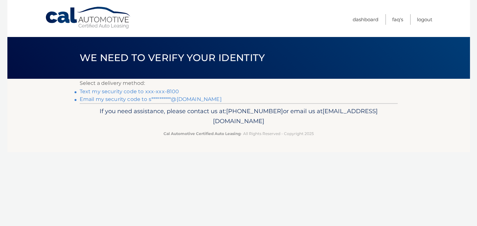
click at [156, 92] on link "Text my security code to xxx-xxx-8100" at bounding box center [130, 91] width 100 height 6
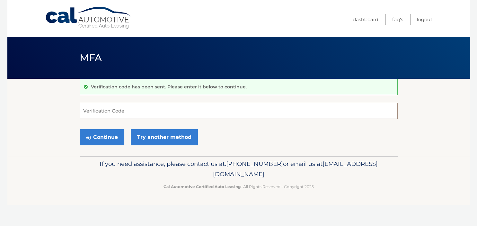
click at [149, 115] on input "Verification Code" at bounding box center [239, 111] width 318 height 16
type input "839205"
click at [115, 136] on button "Continue" at bounding box center [102, 137] width 45 height 16
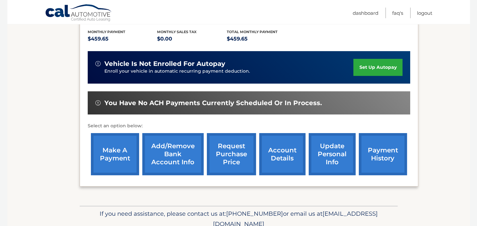
scroll to position [136, 0]
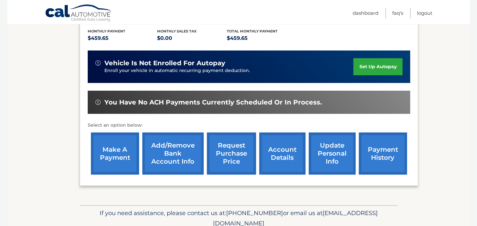
click at [259, 162] on link "account details" at bounding box center [282, 153] width 46 height 42
click at [266, 163] on link "account details" at bounding box center [282, 153] width 46 height 42
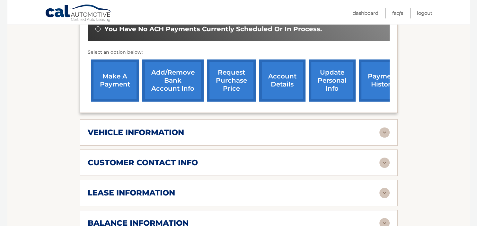
scroll to position [238, 0]
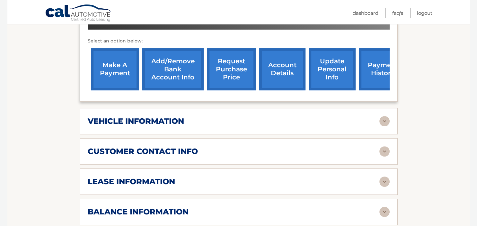
click at [239, 126] on div "vehicle information" at bounding box center [234, 121] width 292 height 10
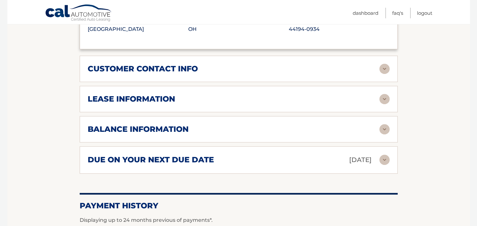
scroll to position [509, 0]
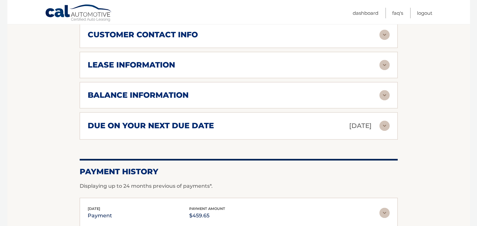
click at [184, 40] on h2 "customer contact info" at bounding box center [143, 35] width 110 height 10
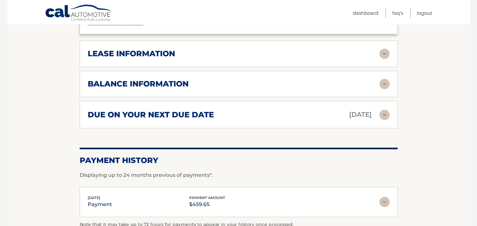
scroll to position [679, 0]
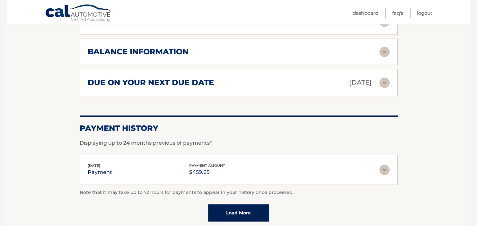
click at [170, 57] on h2 "balance information" at bounding box center [138, 52] width 101 height 10
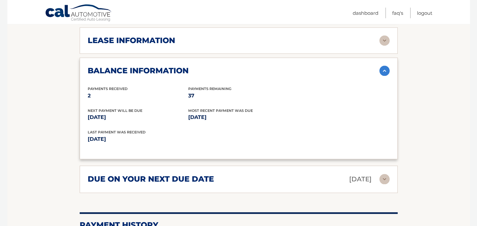
scroll to position [645, 0]
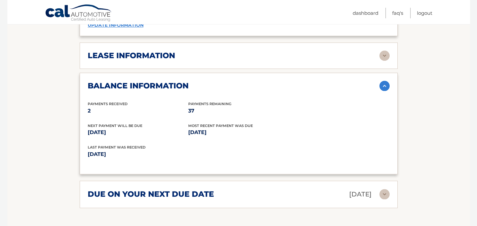
click at [175, 69] on div "lease information Contract Start Date Jul 05, 2025 Term 39 Maturity Date Oct 05…" at bounding box center [239, 55] width 318 height 26
click at [184, 67] on div "lease information Contract Start Date Jul 05, 2025 Term 39 Maturity Date Oct 05…" at bounding box center [239, 55] width 318 height 26
click at [163, 59] on h2 "lease information" at bounding box center [131, 56] width 87 height 10
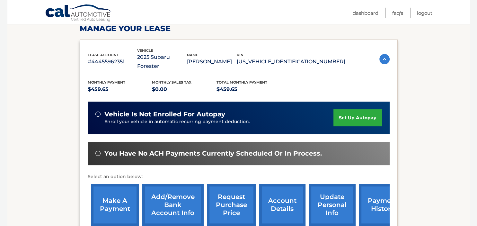
scroll to position [238, 0]
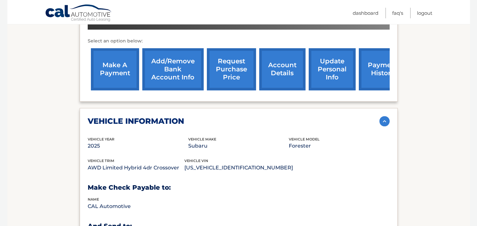
click at [314, 65] on link "update personal info" at bounding box center [332, 69] width 47 height 42
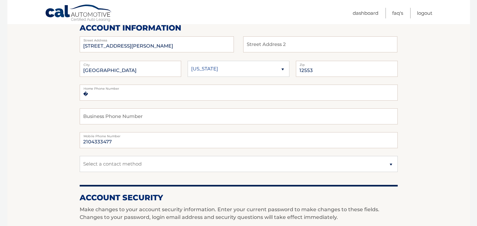
scroll to position [102, 0]
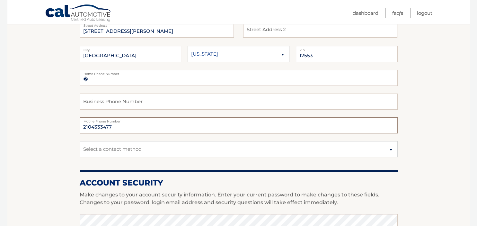
drag, startPoint x: 126, startPoint y: 131, endPoint x: 37, endPoint y: 115, distance: 90.7
click at [80, 117] on input "2104333477" at bounding box center [239, 125] width 318 height 16
type input "3474238100"
click at [94, 79] on input "�" at bounding box center [239, 78] width 318 height 16
type input "�3474238100"
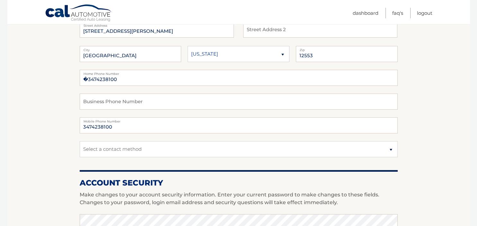
click at [15, 46] on section "Account Overview | Edit Profile account information 11 COFFEY AVE Street Addres…" at bounding box center [238, 211] width 463 height 468
click at [80, 141] on select "Select a contact method Mobile Home" at bounding box center [239, 149] width 318 height 16
select select "1"
click option "Mobile" at bounding box center [0, 0] width 0 height 0
click at [20, 123] on section "Account Overview | Edit Profile account information 11 COFFEY AVE Street Addres…" at bounding box center [238, 211] width 463 height 468
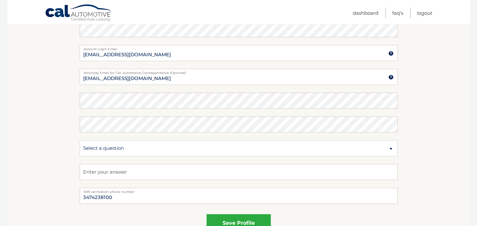
scroll to position [339, 0]
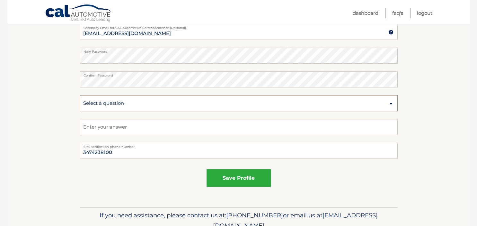
click at [80, 95] on select "Select a question What was the name of your elementary school? What is your mot…" at bounding box center [239, 103] width 318 height 16
select select "2"
click option "What is your mother’s maiden name?" at bounding box center [0, 0] width 0 height 0
click at [154, 129] on input "text" at bounding box center [239, 127] width 318 height 16
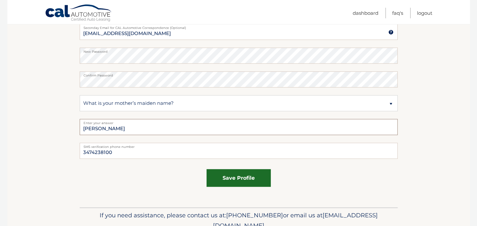
type input "[PERSON_NAME]"
click at [241, 172] on button "save profile" at bounding box center [239, 178] width 64 height 18
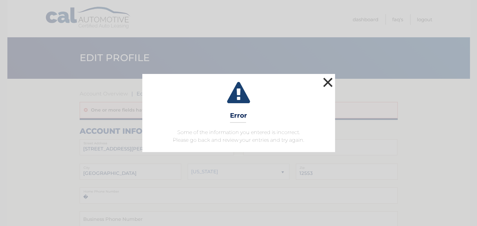
click at [327, 85] on button "×" at bounding box center [328, 82] width 13 height 13
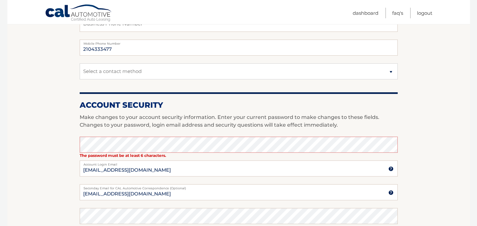
scroll to position [203, 0]
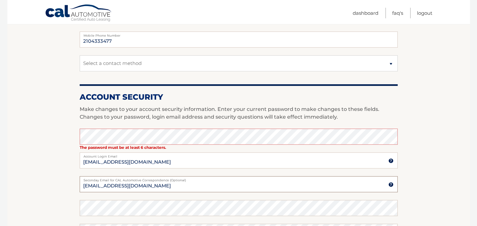
click at [166, 184] on input "[EMAIL_ADDRESS][DOMAIN_NAME]" at bounding box center [239, 184] width 318 height 16
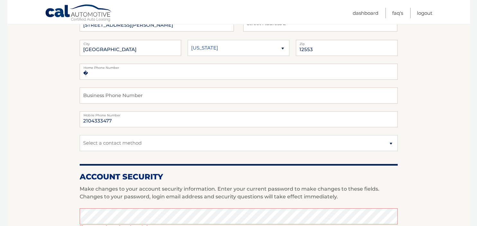
scroll to position [136, 0]
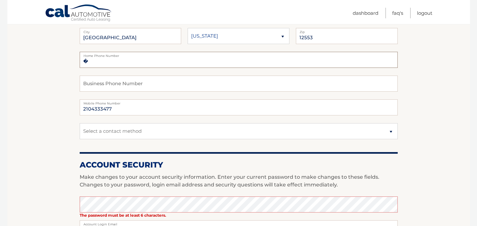
click at [115, 60] on input "�" at bounding box center [239, 60] width 318 height 16
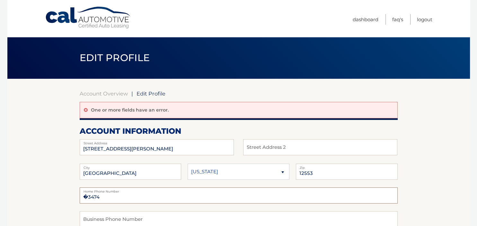
scroll to position [0, 0]
type input "�3474"
click at [426, 19] on link "Logout" at bounding box center [424, 19] width 15 height 11
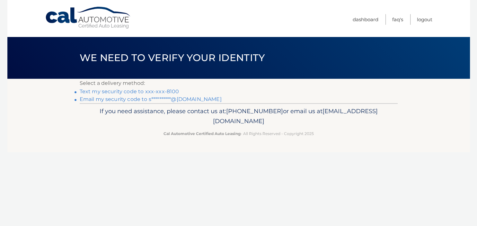
click at [172, 91] on link "Text my security code to xxx-xxx-8100" at bounding box center [130, 91] width 100 height 6
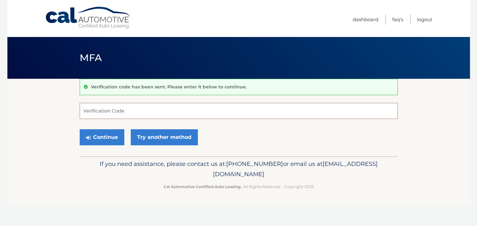
click at [169, 110] on input "Verification Code" at bounding box center [239, 111] width 318 height 16
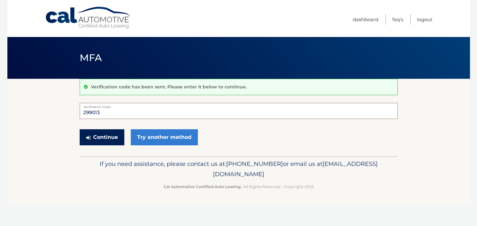
type input "299013"
click at [97, 131] on button "Continue" at bounding box center [102, 137] width 45 height 16
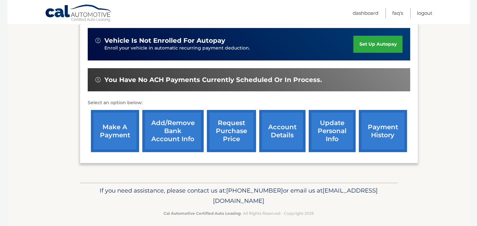
scroll to position [179, 0]
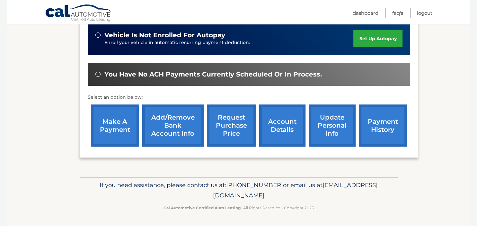
click at [309, 113] on link "update personal info" at bounding box center [332, 125] width 47 height 42
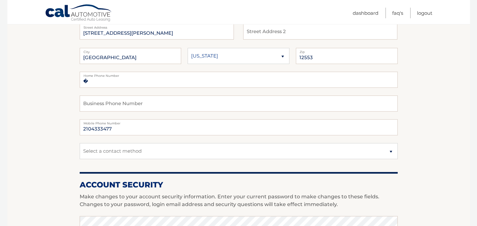
scroll to position [102, 0]
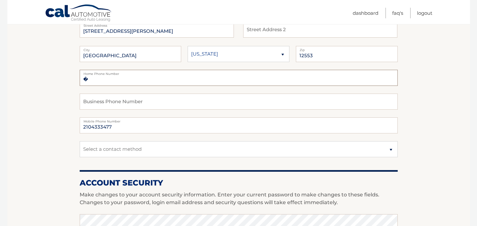
click at [152, 76] on input "�" at bounding box center [239, 78] width 318 height 16
type input "�3474238100"
click at [97, 129] on input "2104333477" at bounding box center [239, 125] width 318 height 16
type input "3474238100"
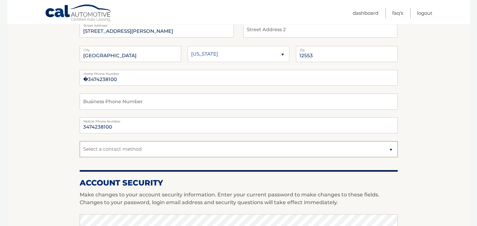
click at [80, 141] on select "Select a contact method Mobile Home" at bounding box center [239, 149] width 318 height 16
select select "1"
click option "Mobile" at bounding box center [0, 0] width 0 height 0
click at [48, 141] on section "Account Overview | Edit Profile account information 11 COFFEY AVE Street Addres…" at bounding box center [238, 211] width 463 height 468
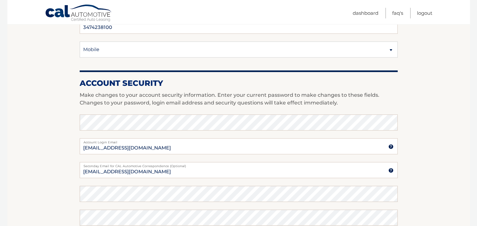
scroll to position [238, 0]
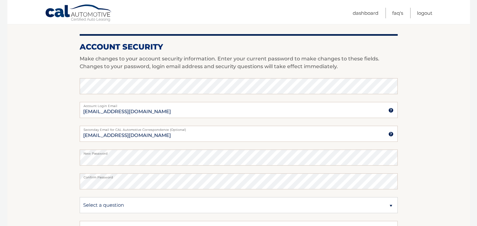
click at [43, 176] on section "Account Overview | Edit Profile account information 11 COFFEY AVE Street Addres…" at bounding box center [238, 75] width 463 height 468
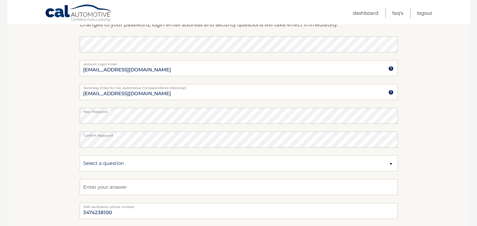
scroll to position [305, 0]
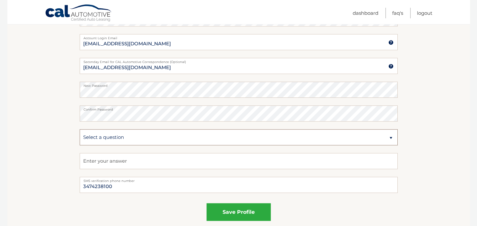
click at [80, 129] on select "Select a question What was the name of your elementary school? What is your mot…" at bounding box center [239, 137] width 318 height 16
select select "2"
click option "What is your mother’s maiden name?" at bounding box center [0, 0] width 0 height 0
click at [107, 164] on input "text" at bounding box center [239, 161] width 318 height 16
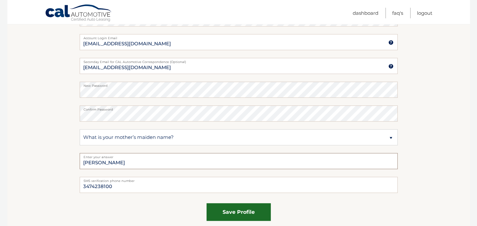
type input "Rodriguez"
click at [236, 211] on button "save profile" at bounding box center [239, 212] width 64 height 18
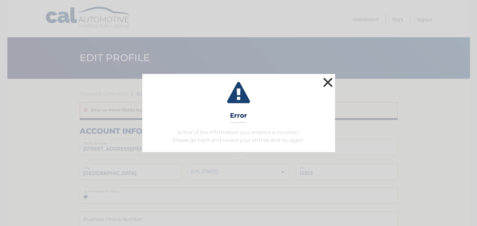
click at [331, 79] on button "×" at bounding box center [328, 82] width 13 height 13
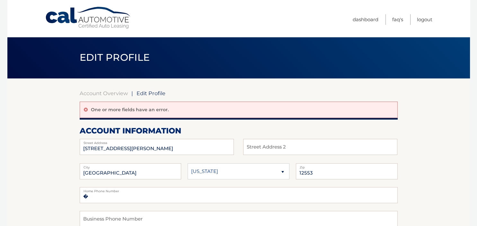
scroll to position [170, 0]
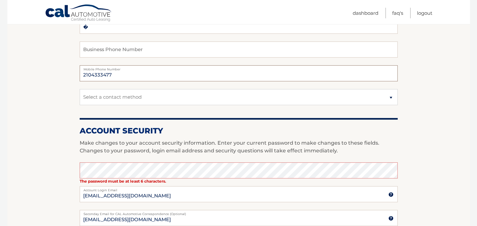
drag, startPoint x: 116, startPoint y: 76, endPoint x: 5, endPoint y: 62, distance: 112.1
click at [80, 65] on input "2104333477" at bounding box center [239, 73] width 318 height 16
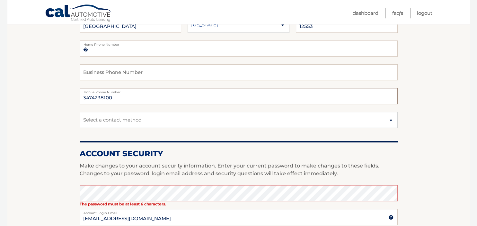
scroll to position [136, 0]
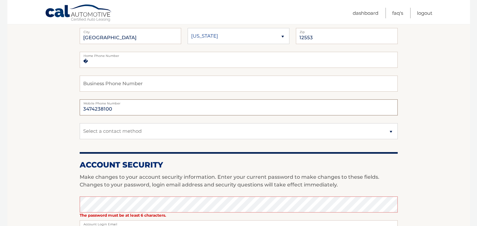
type input "3474238100"
click at [100, 63] on input "�" at bounding box center [239, 60] width 318 height 16
type input "�3474238100"
click at [21, 94] on section "Account Overview | Edit Profile One or more fields have an error. account infor…" at bounding box center [238, 185] width 463 height 484
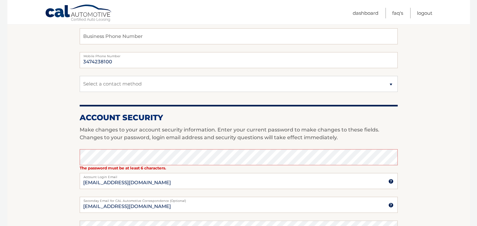
scroll to position [203, 0]
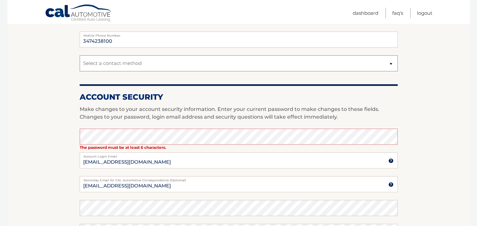
click at [80, 55] on select "Select a contact method Mobile Home" at bounding box center [239, 63] width 318 height 16
select select "1"
click option "Mobile" at bounding box center [0, 0] width 0 height 0
click at [39, 124] on section "Account Overview | Edit Profile One or more fields have an error. account infor…" at bounding box center [238, 117] width 463 height 484
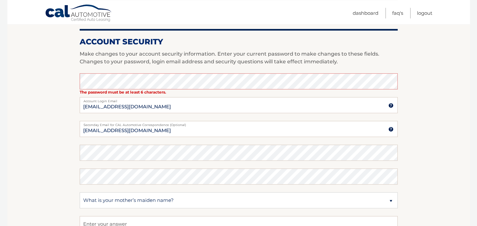
scroll to position [305, 0]
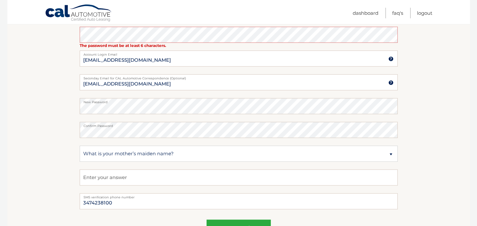
click at [60, 140] on section "Account Overview | Edit Profile One or more fields have an error. account infor…" at bounding box center [238, 15] width 463 height 484
click at [80, 146] on select "Select a question What was the name of your elementary school? What is your mot…" at bounding box center [239, 154] width 318 height 16
click option "What is your mother’s maiden name?" at bounding box center [0, 0] width 0 height 0
click at [100, 180] on input "text" at bounding box center [239, 177] width 318 height 16
type input "Rodriguez"
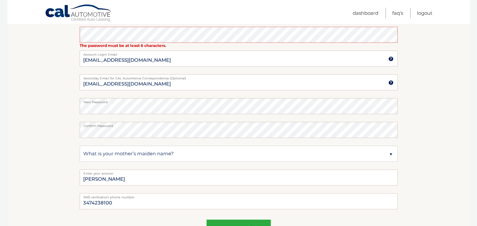
click at [51, 164] on section "Account Overview | Edit Profile One or more fields have an error. account infor…" at bounding box center [238, 15] width 463 height 484
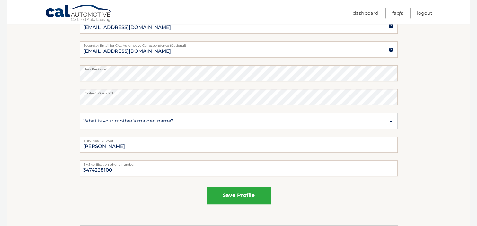
scroll to position [339, 0]
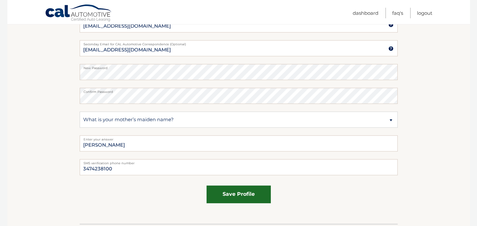
click at [225, 195] on button "save profile" at bounding box center [239, 194] width 64 height 18
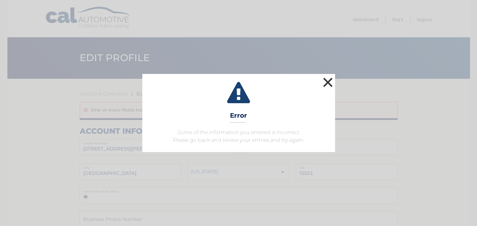
click at [327, 81] on button "×" at bounding box center [328, 82] width 13 height 13
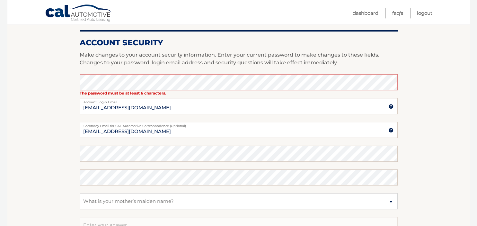
scroll to position [271, 0]
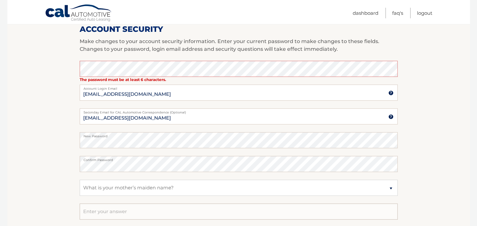
click at [124, 208] on input "text" at bounding box center [239, 211] width 318 height 16
type input "Rodriguez"
click at [42, 104] on section "Account Overview | Edit Profile One or more fields have an error. account infor…" at bounding box center [238, 49] width 463 height 484
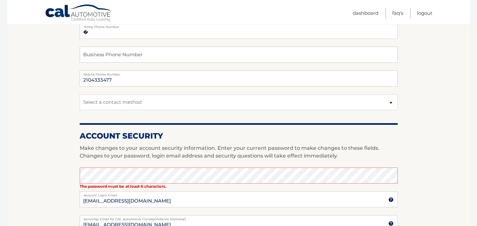
scroll to position [68, 0]
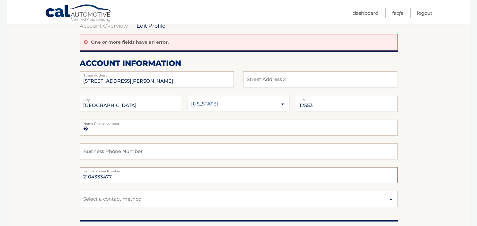
drag, startPoint x: 145, startPoint y: 176, endPoint x: 9, endPoint y: 154, distance: 138.2
click at [80, 167] on input "2104333477" at bounding box center [239, 175] width 318 height 16
type input "3474238100"
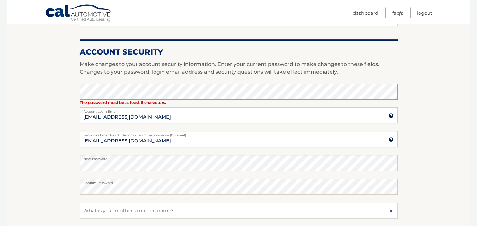
scroll to position [339, 0]
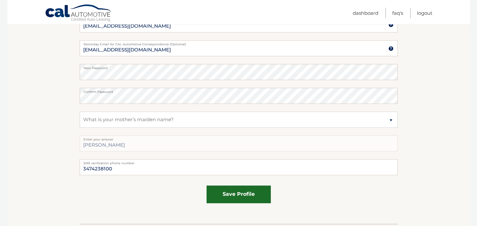
click at [237, 197] on button "save profile" at bounding box center [239, 194] width 64 height 18
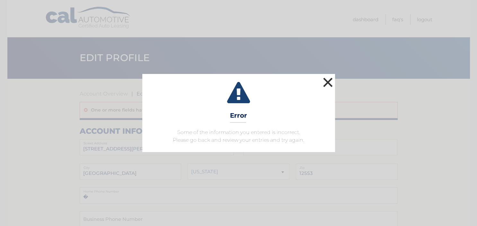
click at [326, 83] on button "×" at bounding box center [328, 82] width 13 height 13
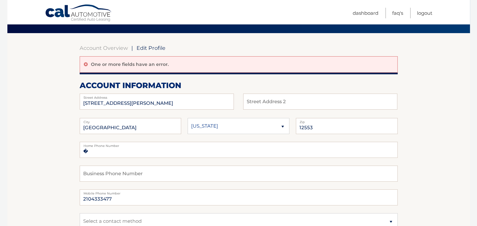
scroll to position [170, 0]
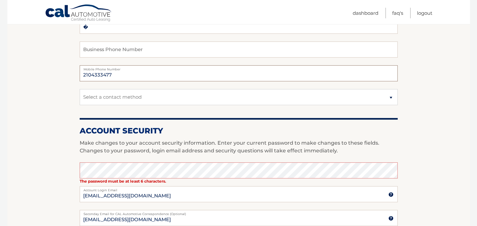
drag, startPoint x: 136, startPoint y: 76, endPoint x: 61, endPoint y: 76, distance: 74.2
click at [80, 76] on input "2104333477" at bounding box center [239, 73] width 318 height 16
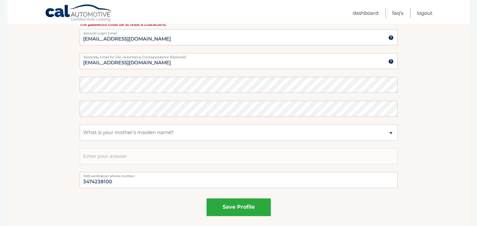
scroll to position [238, 0]
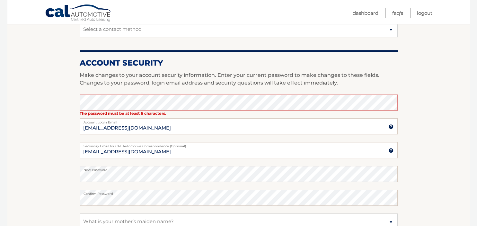
click at [19, 96] on section "Account Overview | Edit Profile One or more fields have an error. account infor…" at bounding box center [238, 83] width 463 height 484
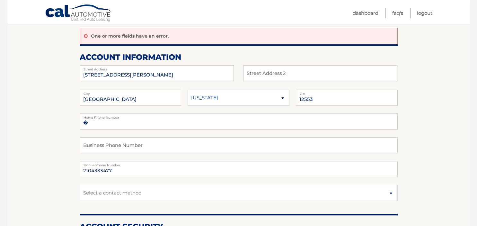
scroll to position [68, 0]
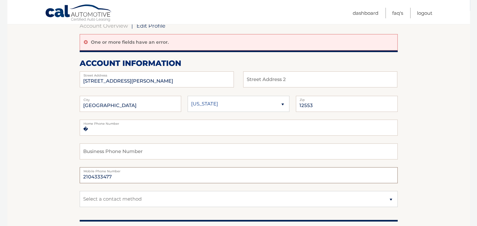
drag, startPoint x: 124, startPoint y: 178, endPoint x: 19, endPoint y: 166, distance: 106.1
click at [80, 167] on input "2104333477" at bounding box center [239, 175] width 318 height 16
type input "3474238100"
click at [102, 134] on input "�" at bounding box center [239, 128] width 318 height 16
type input "�3474238100"
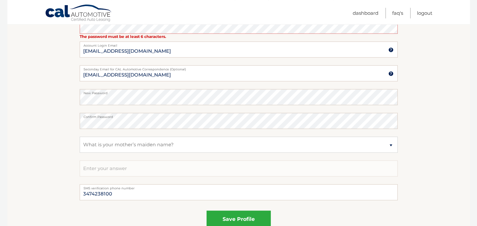
scroll to position [339, 0]
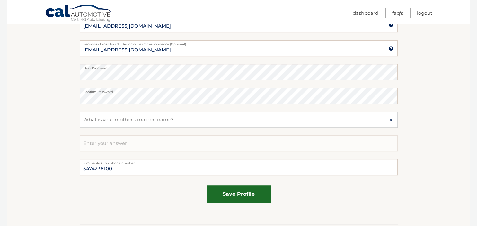
click at [229, 195] on button "save profile" at bounding box center [239, 194] width 64 height 18
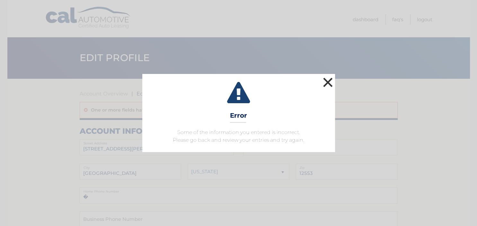
click at [324, 82] on button "×" at bounding box center [328, 82] width 13 height 13
